Goal: Check status: Check status

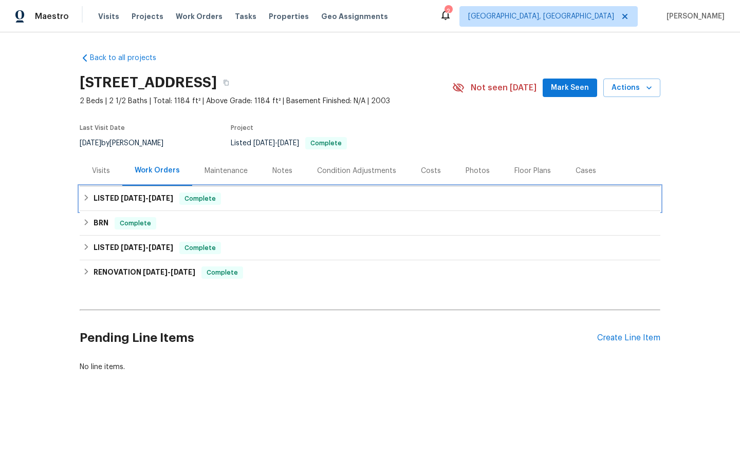
click at [207, 202] on span "Complete" at bounding box center [200, 199] width 40 height 10
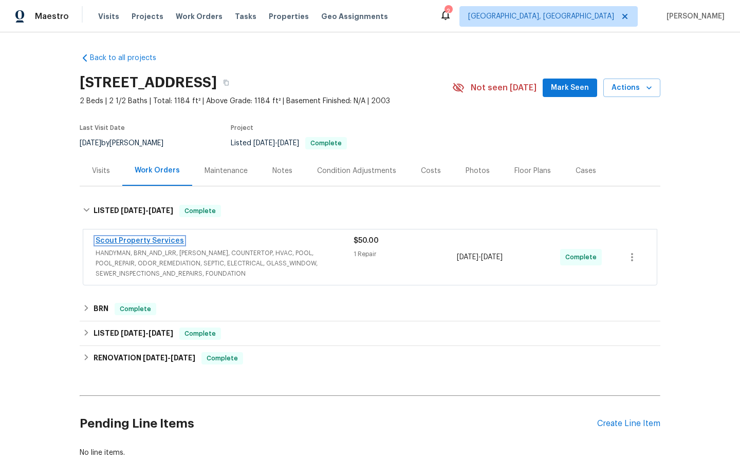
click at [125, 240] on link "Scout Property Services" at bounding box center [140, 240] width 88 height 7
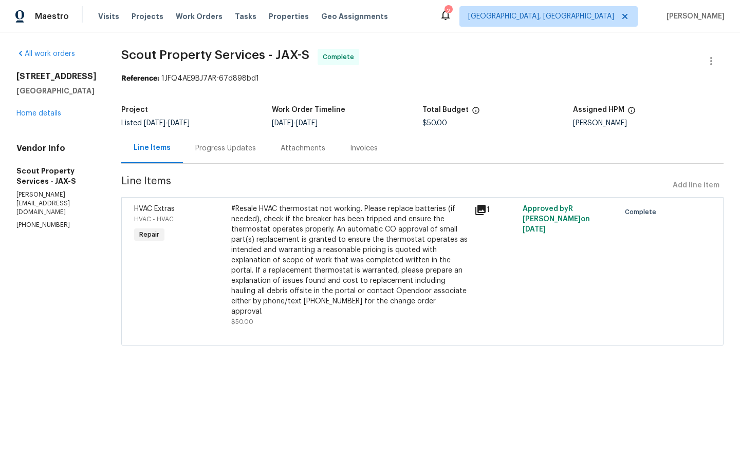
click at [195, 151] on div "Progress Updates" at bounding box center [225, 148] width 61 height 10
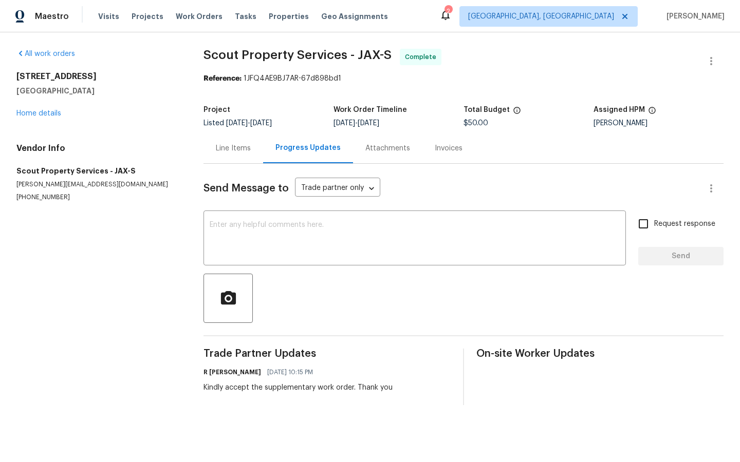
click at [299, 148] on div "Progress Updates" at bounding box center [307, 148] width 65 height 10
click at [231, 148] on div "Line Items" at bounding box center [233, 148] width 35 height 10
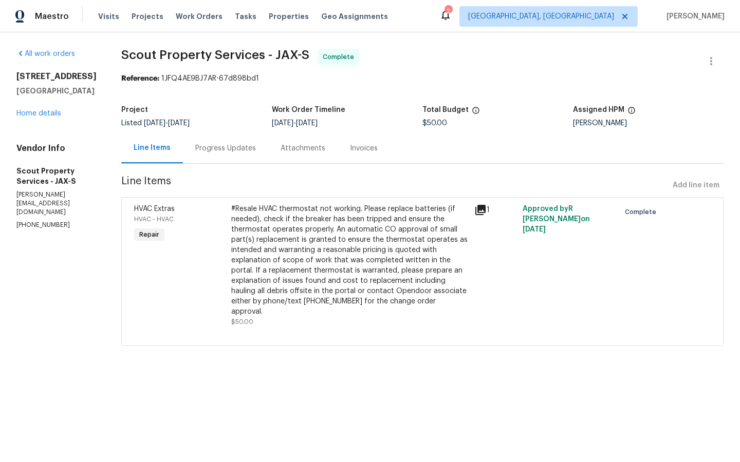
click at [474, 211] on icon at bounding box center [480, 210] width 12 height 12
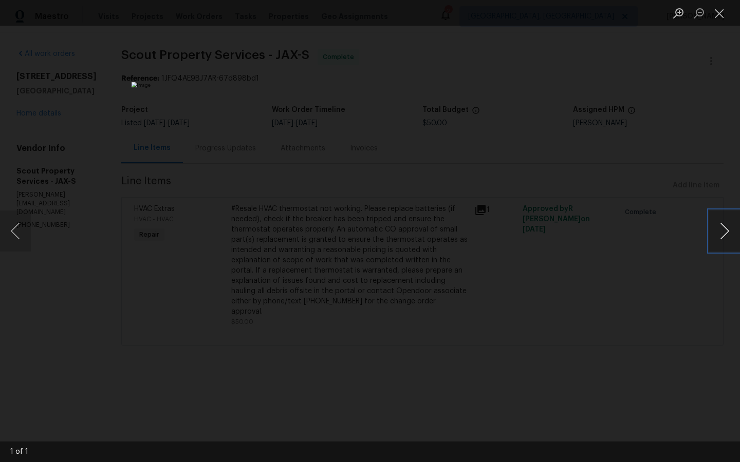
click at [723, 228] on button "Next image" at bounding box center [724, 231] width 31 height 41
click at [726, 231] on button "Next image" at bounding box center [724, 231] width 31 height 41
click at [660, 316] on div "Lightbox" at bounding box center [370, 231] width 740 height 462
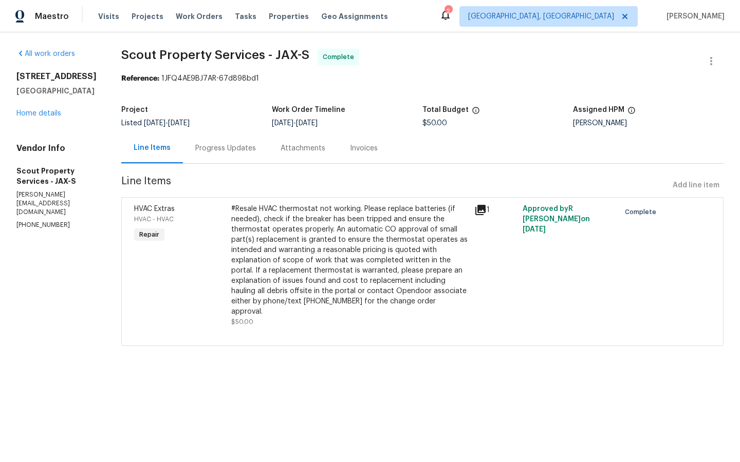
click at [350, 148] on div "Invoices" at bounding box center [364, 148] width 28 height 10
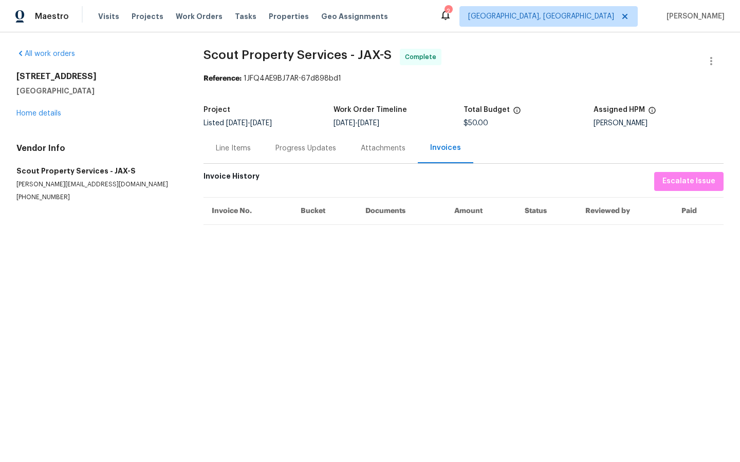
click at [389, 150] on div "Attachments" at bounding box center [383, 148] width 45 height 10
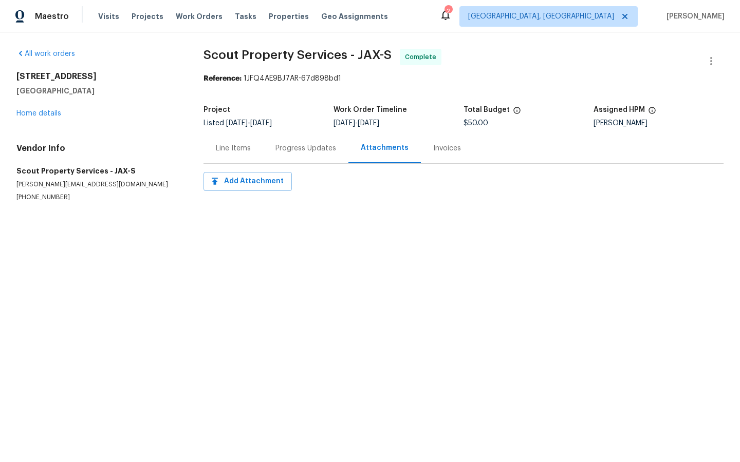
click at [308, 148] on div "Progress Updates" at bounding box center [305, 148] width 61 height 10
